Goal: Task Accomplishment & Management: Use online tool/utility

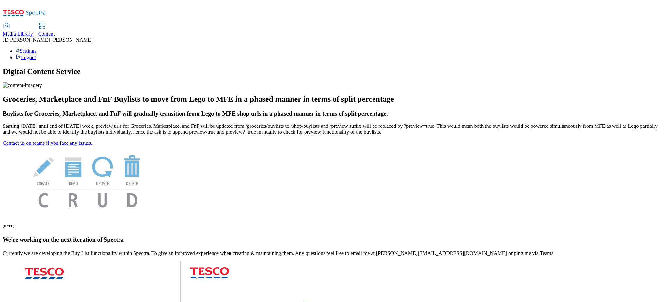
click at [55, 31] on span "Content" at bounding box center [46, 34] width 17 height 6
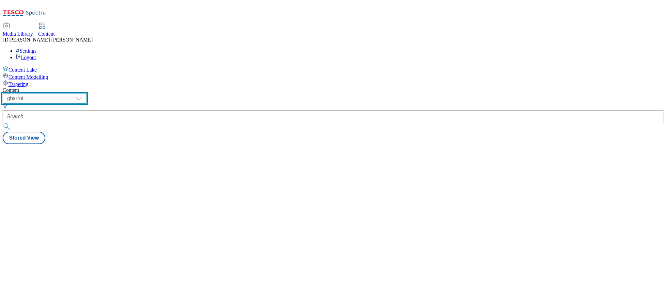
click at [87, 93] on select "ghs-roi ghs-[GEOGRAPHIC_DATA]" at bounding box center [45, 98] width 84 height 10
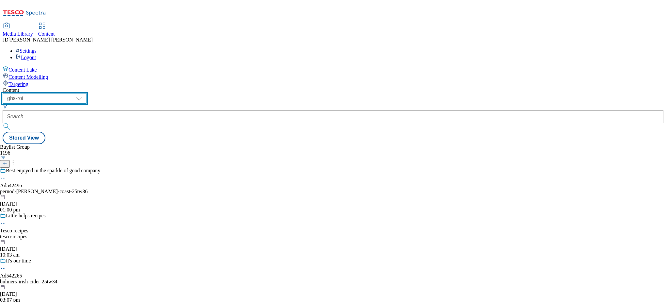
select select "ghs-[GEOGRAPHIC_DATA]"
click at [85, 93] on select "ghs-roi ghs-[GEOGRAPHIC_DATA]" at bounding box center [45, 98] width 84 height 10
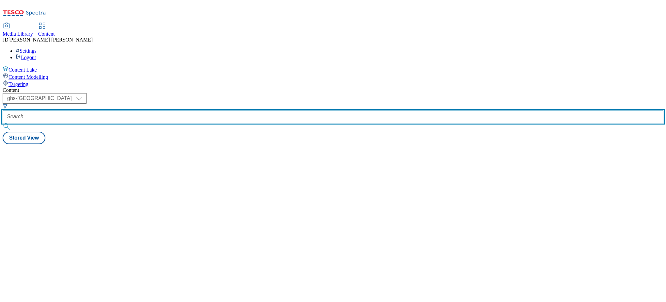
click at [148, 110] on input "text" at bounding box center [333, 116] width 661 height 13
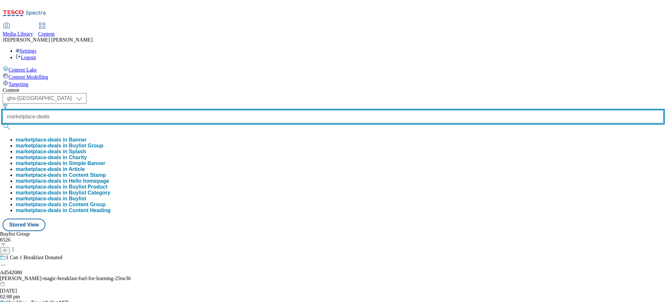
type input "marketplace-deals"
click at [3, 123] on button "submit" at bounding box center [7, 126] width 9 height 7
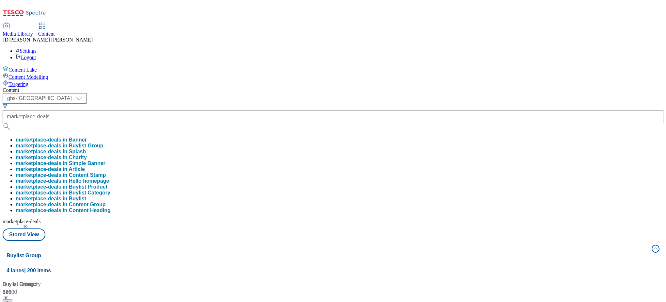
click at [280, 93] on div "( optional ) ghs-roi ghs-[GEOGRAPHIC_DATA] ghs-uk marketplace-deals marketplace…" at bounding box center [333, 167] width 661 height 148
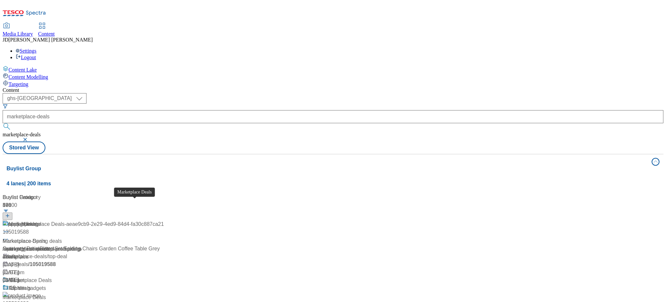
click at [52, 276] on div "Marketplace Deals" at bounding box center [29, 280] width 43 height 8
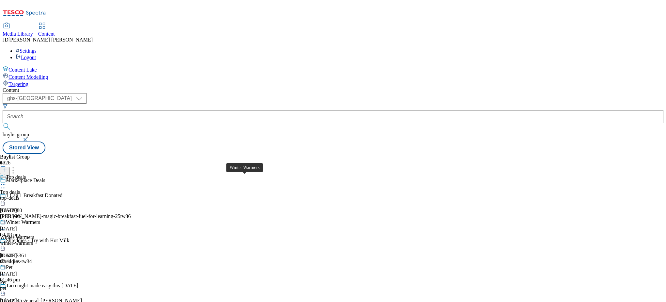
click at [34, 234] on div "Winter Warmers" at bounding box center [17, 237] width 34 height 6
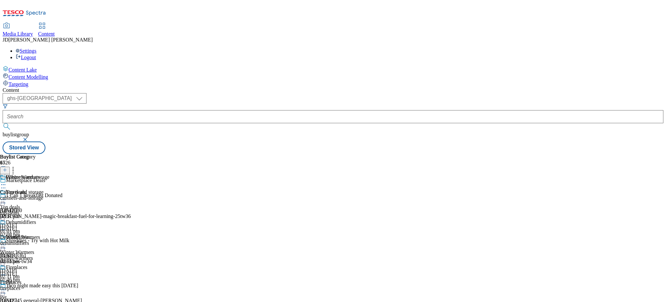
click at [51, 174] on div "Cabinets and storage" at bounding box center [25, 181] width 51 height 15
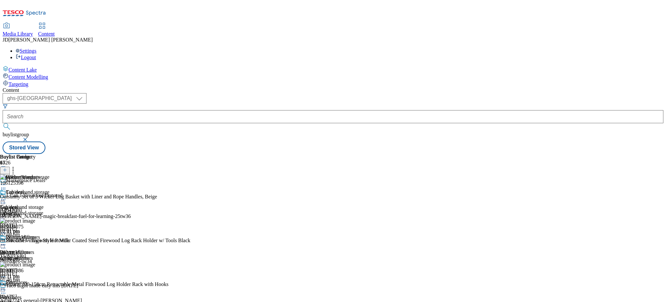
click at [7, 196] on icon at bounding box center [3, 199] width 7 height 7
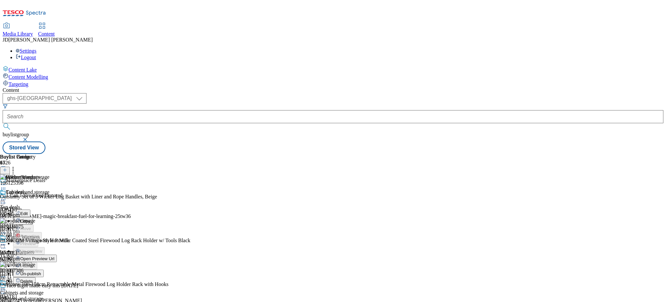
click at [54, 256] on span "Open Preview Url" at bounding box center [37, 258] width 34 height 5
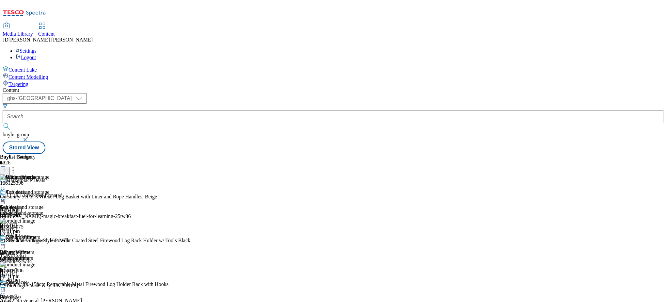
click at [190, 199] on div at bounding box center [95, 199] width 190 height 0
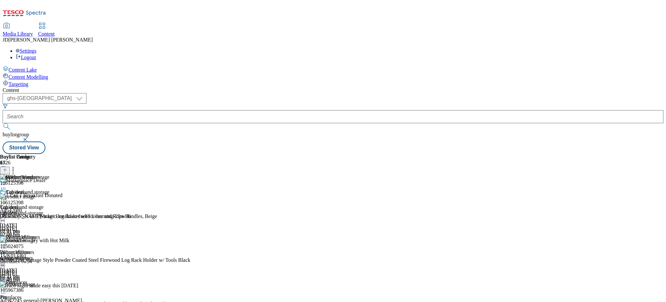
click at [157, 213] on div "Outsunny Set of 3 Wicker Log Basket with Liner and Rope Handles, Beige" at bounding box center [78, 216] width 157 height 6
drag, startPoint x: 488, startPoint y: 111, endPoint x: 549, endPoint y: 113, distance: 60.8
click at [190, 194] on div "106125398 Outsunny Set of 3 Wicker Log Basket with Liner and Rope Handles, Beig…" at bounding box center [95, 216] width 190 height 44
click at [524, 93] on div "( optional ) ghs-roi ghs-[GEOGRAPHIC_DATA] ghs-uk buylistgroup Stored View" at bounding box center [333, 123] width 661 height 61
click at [51, 255] on div "dehumidifiers" at bounding box center [25, 258] width 51 height 6
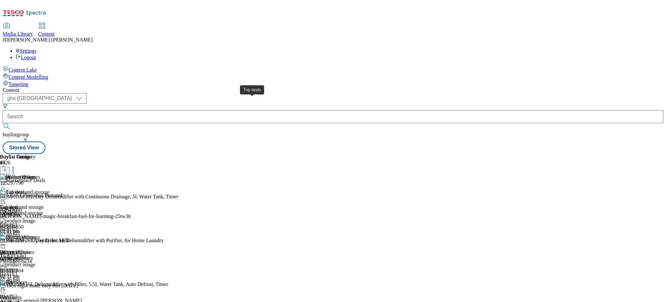
click at [26, 189] on span "Top deals" at bounding box center [16, 192] width 20 height 7
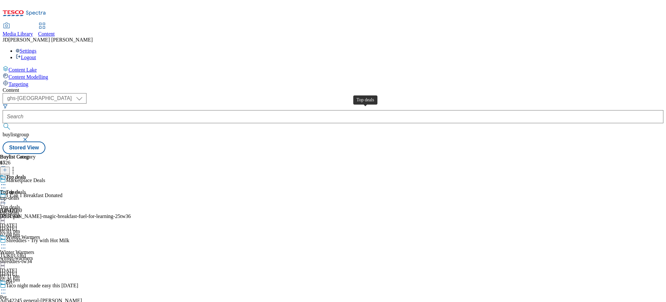
click at [20, 189] on div "Top deals" at bounding box center [10, 192] width 20 height 6
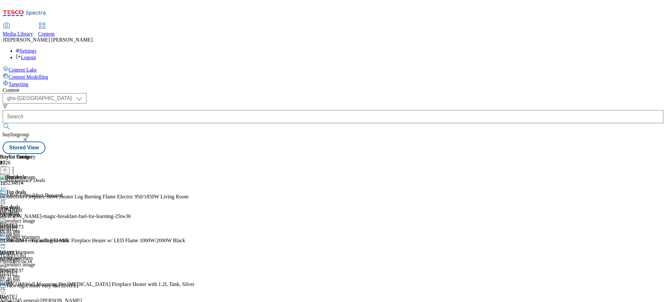
click at [36, 197] on div "Top deals Top deals top-deals [DATE] 01:01 pm" at bounding box center [18, 211] width 36 height 45
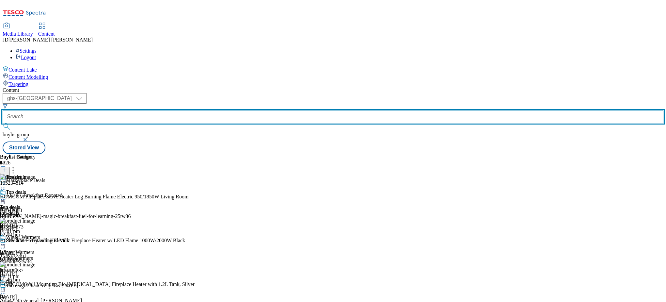
click at [155, 110] on input "text" at bounding box center [333, 116] width 661 height 13
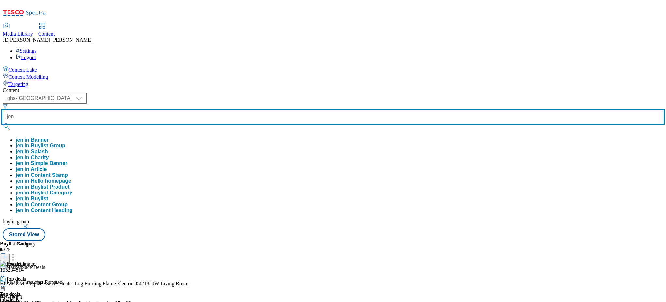
type input "jen"
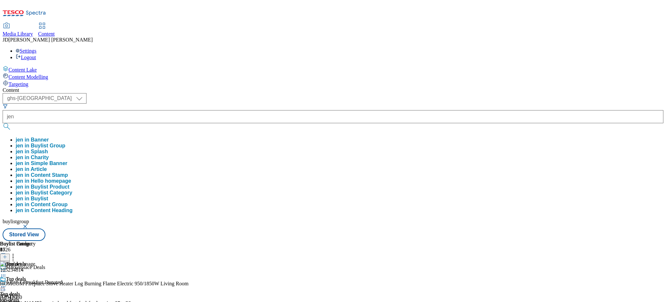
click at [65, 143] on button "jen in Buylist Group" at bounding box center [41, 146] width 50 height 6
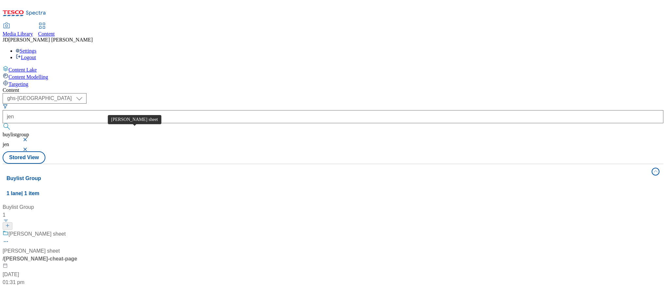
click at [66, 230] on div "[PERSON_NAME] sheet" at bounding box center [36, 234] width 57 height 8
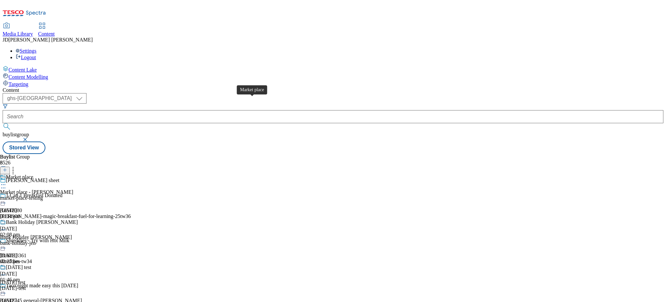
click at [33, 174] on div "Market place" at bounding box center [19, 177] width 27 height 6
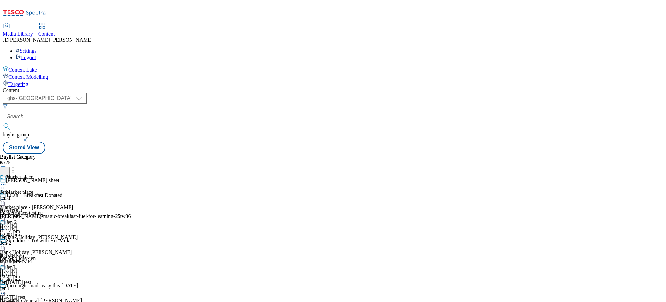
click at [7, 181] on icon at bounding box center [3, 184] width 7 height 7
click at [42, 233] on span "Un-preview" at bounding box center [31, 235] width 22 height 5
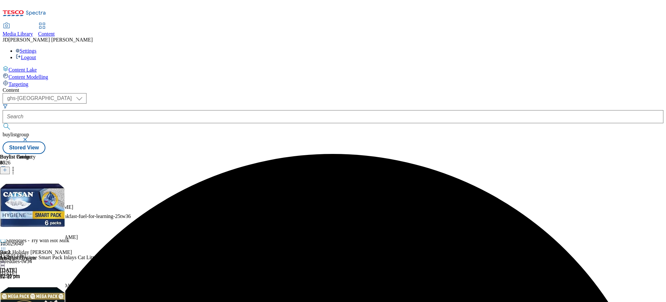
click at [16, 166] on icon at bounding box center [13, 169] width 7 height 7
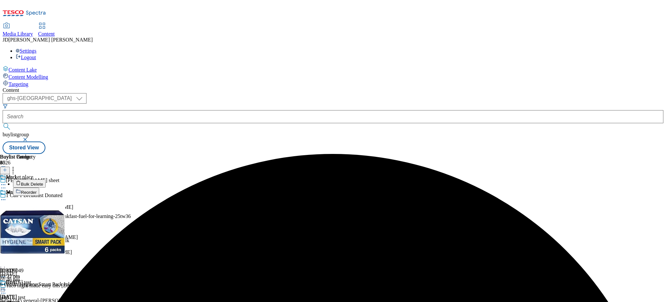
click at [43, 182] on span "Bulk Delete" at bounding box center [32, 184] width 22 height 5
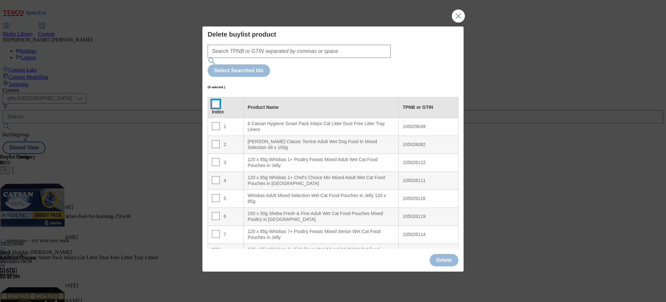
click at [217, 100] on input "Modal" at bounding box center [216, 104] width 8 height 8
checkbox input "true"
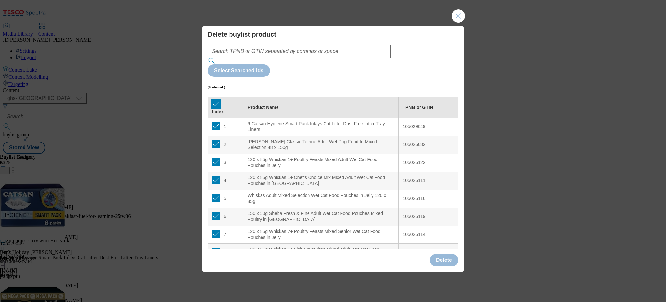
checkbox input "true"
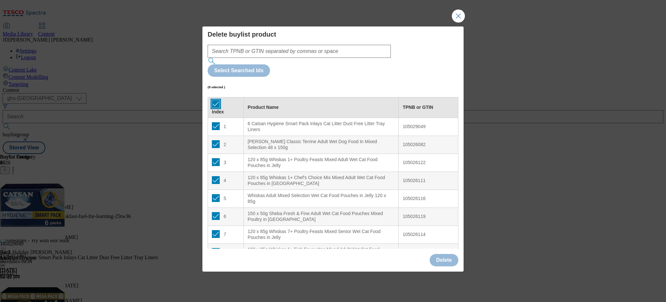
checkbox input "true"
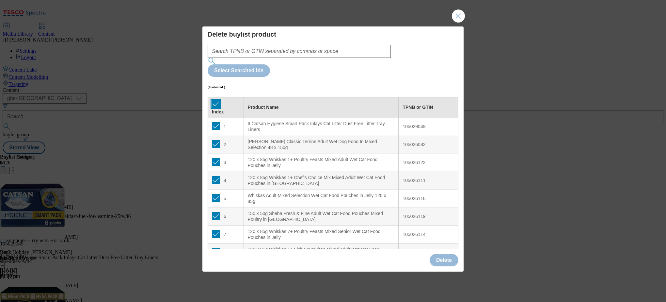
checkbox input "true"
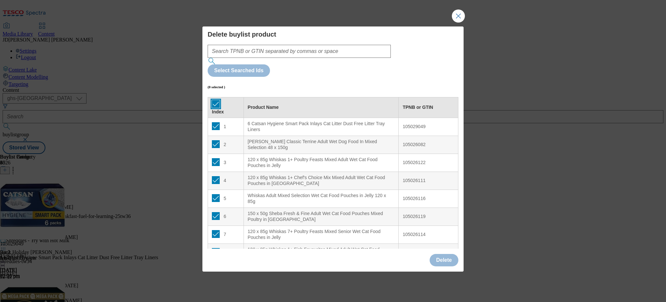
checkbox input "true"
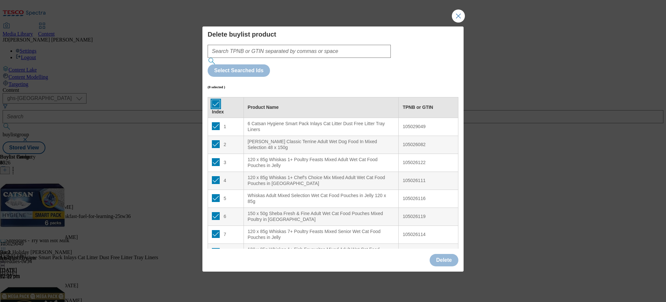
checkbox input "true"
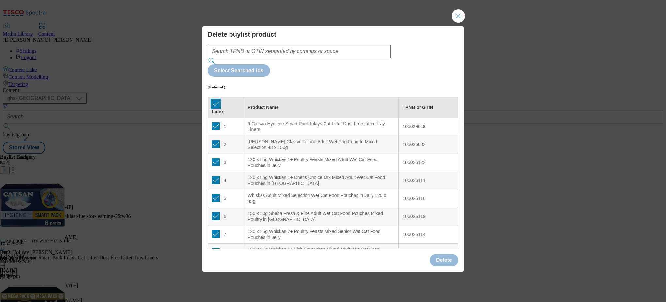
checkbox input "true"
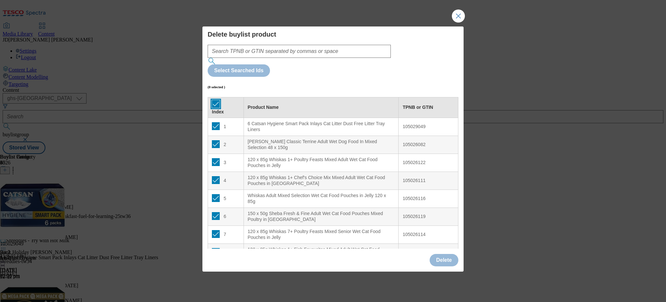
checkbox input "true"
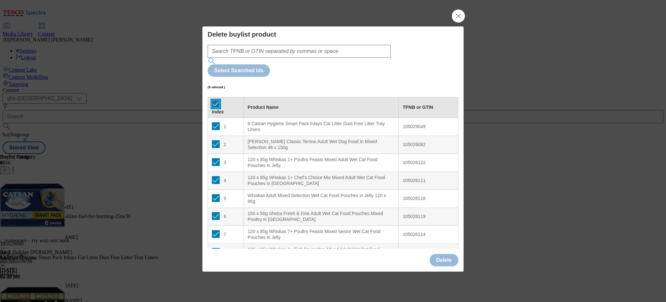
checkbox input "true"
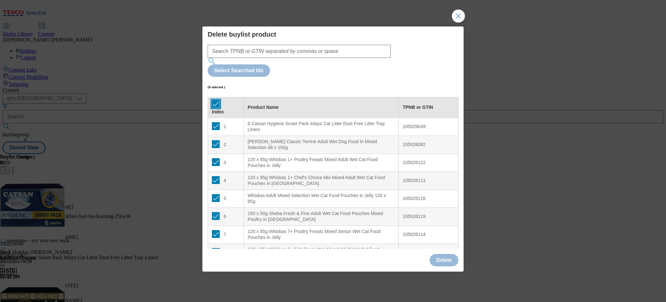
checkbox input "true"
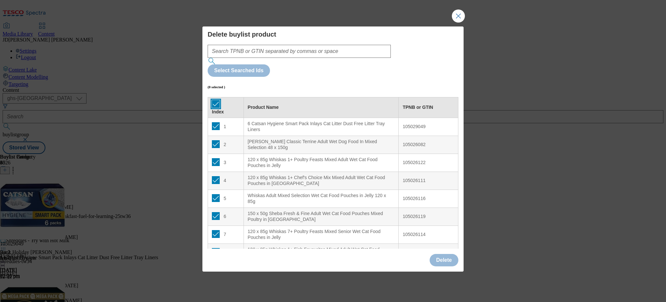
checkbox input "true"
click at [435, 254] on button "Delete" at bounding box center [444, 260] width 29 height 12
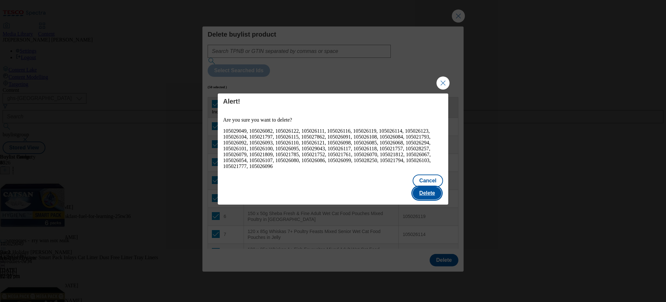
click at [423, 187] on button "Delete" at bounding box center [427, 193] width 29 height 12
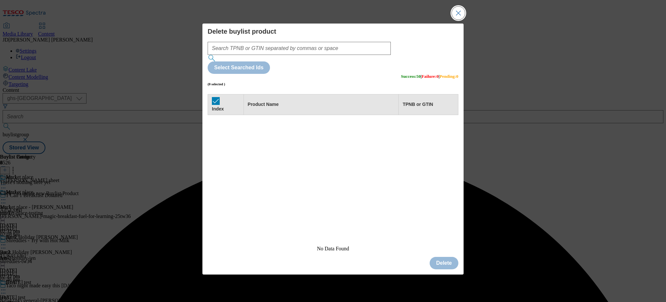
click at [457, 20] on button "Close Modal" at bounding box center [458, 13] width 13 height 13
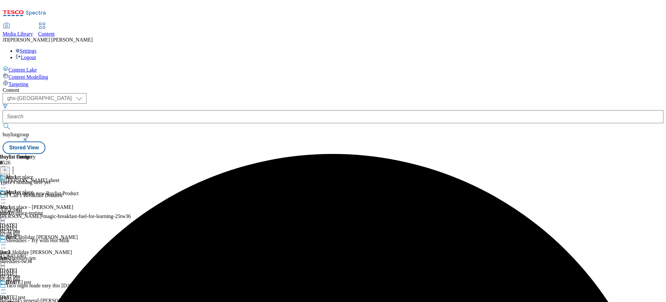
click at [7, 167] on icon at bounding box center [5, 169] width 5 height 5
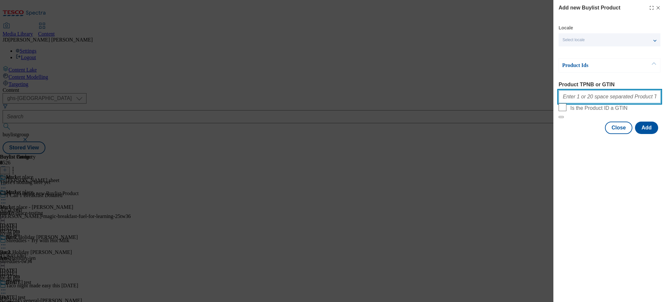
click at [570, 100] on input "Product TPNB or GTIN" at bounding box center [610, 96] width 102 height 13
paste input "106125398 105024075 105967386 105362133 105041625 105046575 105053038 105041626…"
type input "106125398 105024075 105967386 105362133 105041625 105046575 105053038 105041626…"
click at [648, 134] on button "Add" at bounding box center [646, 127] width 23 height 12
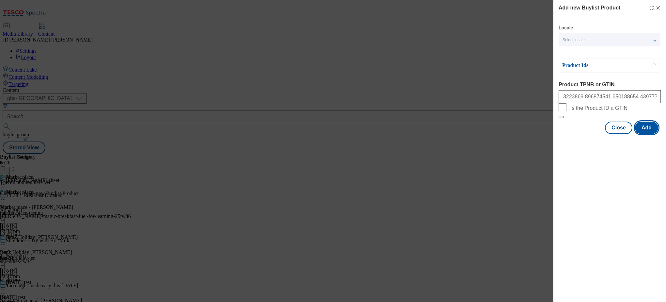
scroll to position [0, 0]
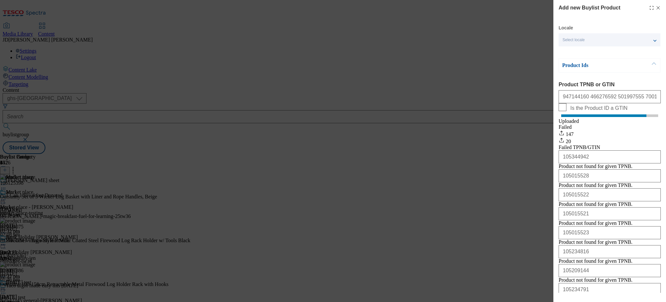
click at [515, 53] on div "Add new Buylist Product Locale Select locale English Welsh Product Ids Product …" at bounding box center [333, 151] width 666 height 302
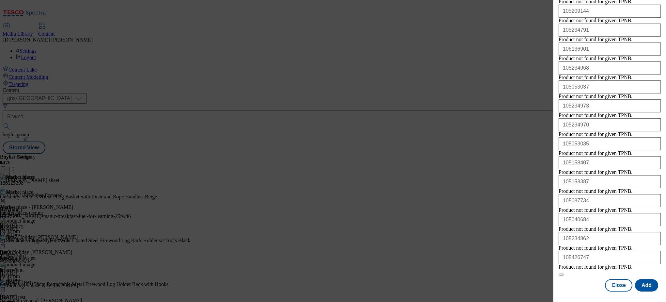
scroll to position [406, 0]
click at [618, 283] on button "Close" at bounding box center [618, 285] width 27 height 12
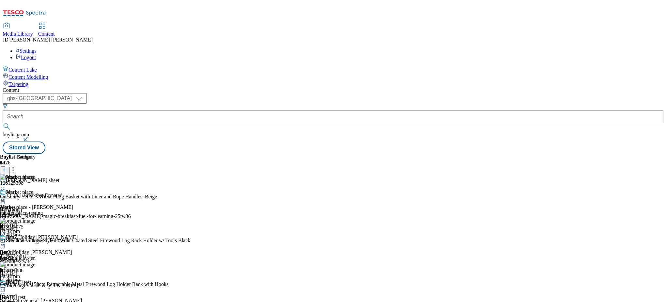
scroll to position [0, 0]
click at [7, 196] on icon at bounding box center [3, 199] width 7 height 7
click at [36, 241] on span "Preview" at bounding box center [27, 243] width 15 height 5
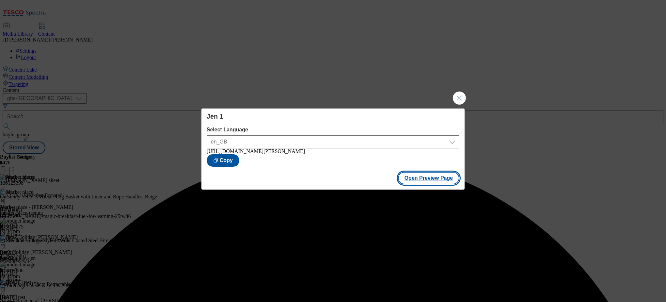
click at [411, 177] on button "Open Preview Page" at bounding box center [429, 178] width 62 height 12
click at [462, 100] on button "Close Modal" at bounding box center [459, 97] width 13 height 13
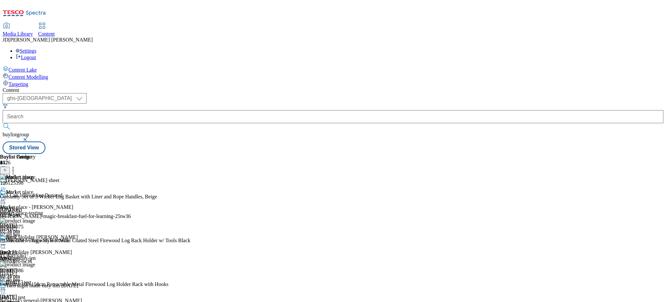
click at [16, 166] on icon at bounding box center [13, 169] width 7 height 7
click at [527, 154] on div "Buylist Product 147 106125398 Outsunny Set of 3 Wicker Log Basket with Liner an…" at bounding box center [333, 154] width 661 height 0
click at [7, 196] on icon at bounding box center [3, 199] width 7 height 7
click at [30, 209] on button "Edit" at bounding box center [21, 213] width 17 height 8
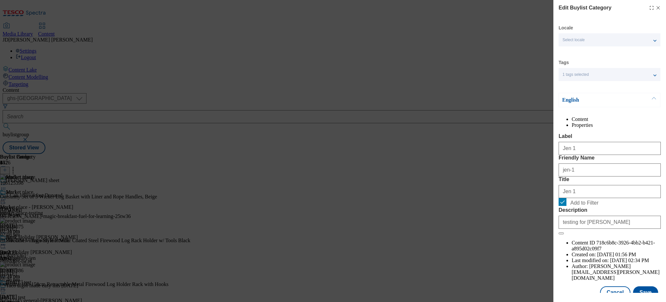
click at [525, 39] on div "Edit Buylist Category Locale Select locale English Welsh Tags 1 tags selected f…" at bounding box center [333, 151] width 666 height 302
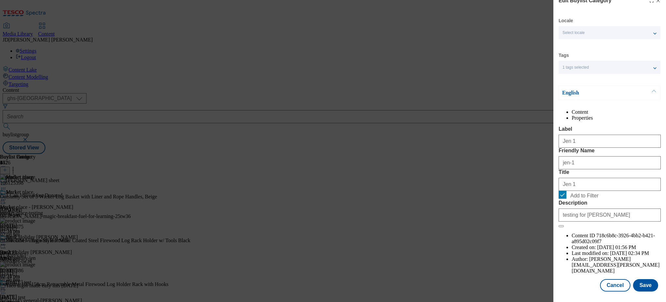
scroll to position [20, 0]
click at [616, 283] on button "Cancel" at bounding box center [615, 285] width 30 height 12
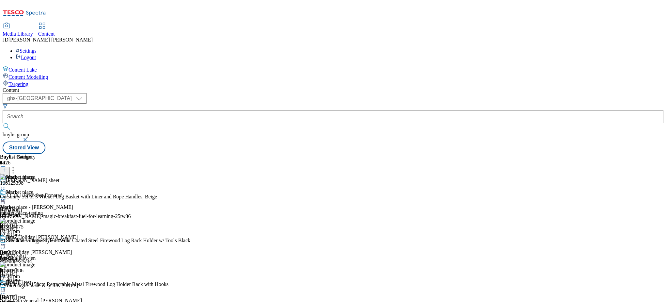
scroll to position [0, 0]
click at [503, 154] on div "Buylist Product 147 106125398 Outsunny Set of 3 Wicker Log Basket with Liner an…" at bounding box center [333, 154] width 661 height 0
click at [634, 154] on div "Buylist Group 6526 [PERSON_NAME] cheat sheet 1 Can 1 Breakfast Donated Ad542080…" at bounding box center [333, 154] width 661 height 0
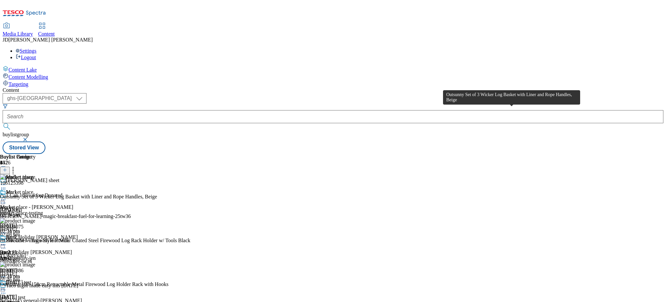
click at [157, 194] on div "Outsunny Set of 3 Wicker Log Basket with Liner and Rope Handles, Beige" at bounding box center [78, 197] width 157 height 6
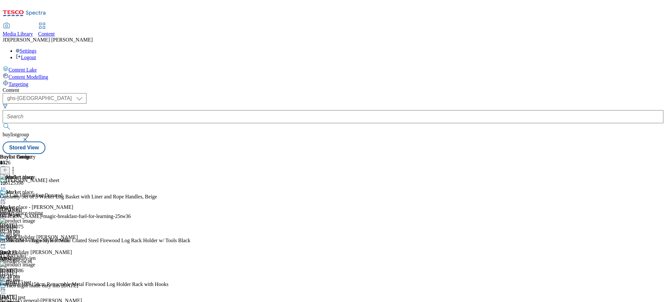
click at [7, 196] on icon at bounding box center [3, 199] width 7 height 7
click at [30, 209] on button "Edit" at bounding box center [21, 213] width 17 height 8
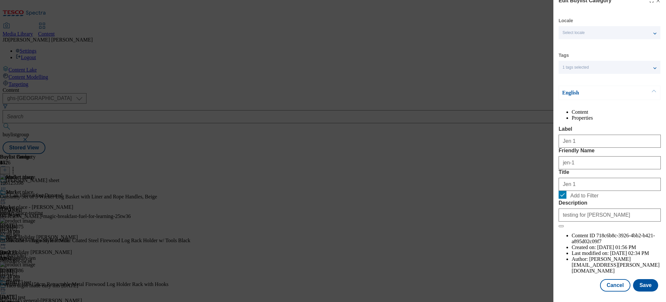
scroll to position [20, 0]
click at [643, 287] on button "Save" at bounding box center [645, 285] width 25 height 12
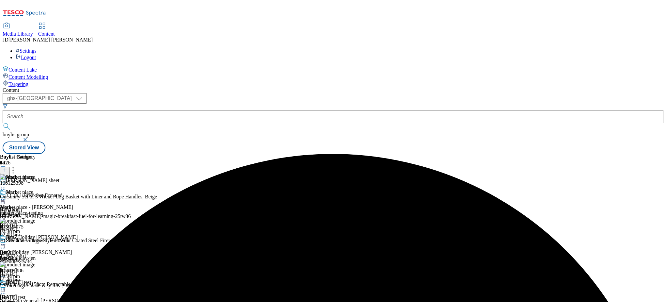
click at [7, 196] on icon at bounding box center [3, 199] width 7 height 7
click at [36, 241] on span "Preview" at bounding box center [27, 243] width 15 height 5
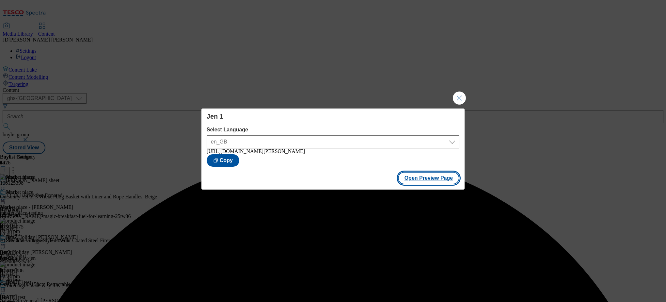
click at [414, 182] on button "Open Preview Page" at bounding box center [429, 178] width 62 height 12
